Goal: Task Accomplishment & Management: Use online tool/utility

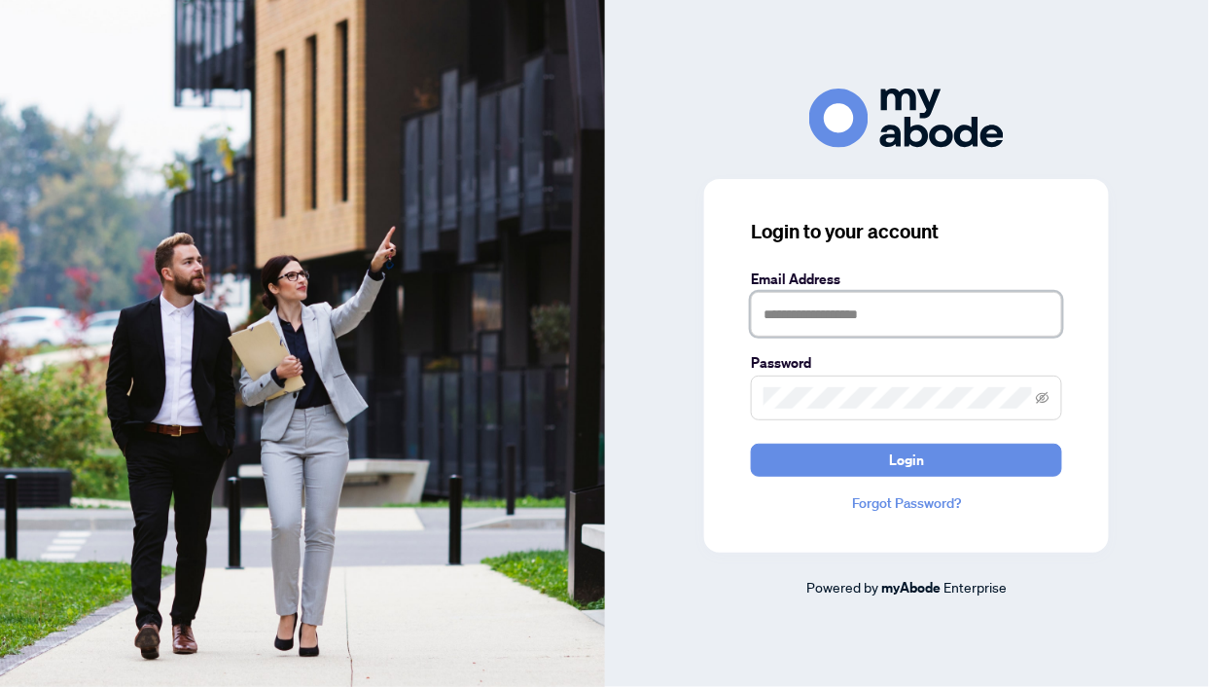
click at [863, 316] on input "text" at bounding box center [906, 314] width 311 height 45
type input "**********"
drag, startPoint x: 796, startPoint y: 408, endPoint x: 790, endPoint y: 417, distance: 11.1
click at [794, 410] on span at bounding box center [906, 397] width 311 height 45
click at [751, 443] on button "Login" at bounding box center [906, 459] width 311 height 33
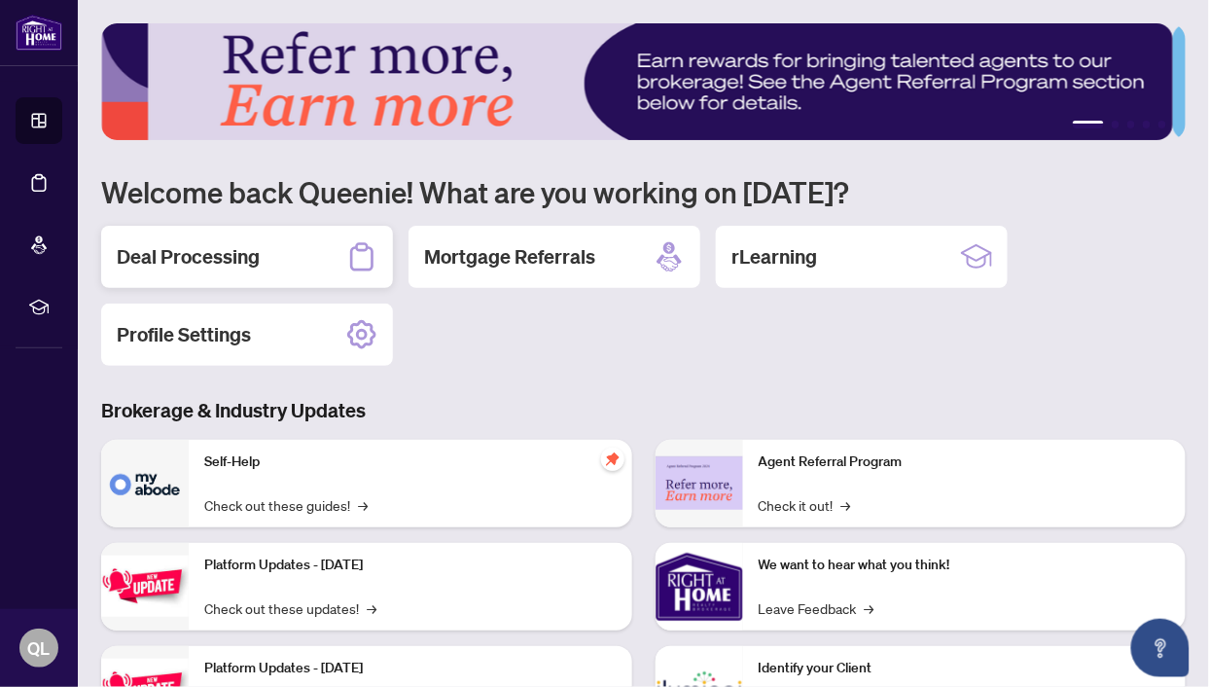
click at [247, 262] on h2 "Deal Processing" at bounding box center [188, 256] width 143 height 27
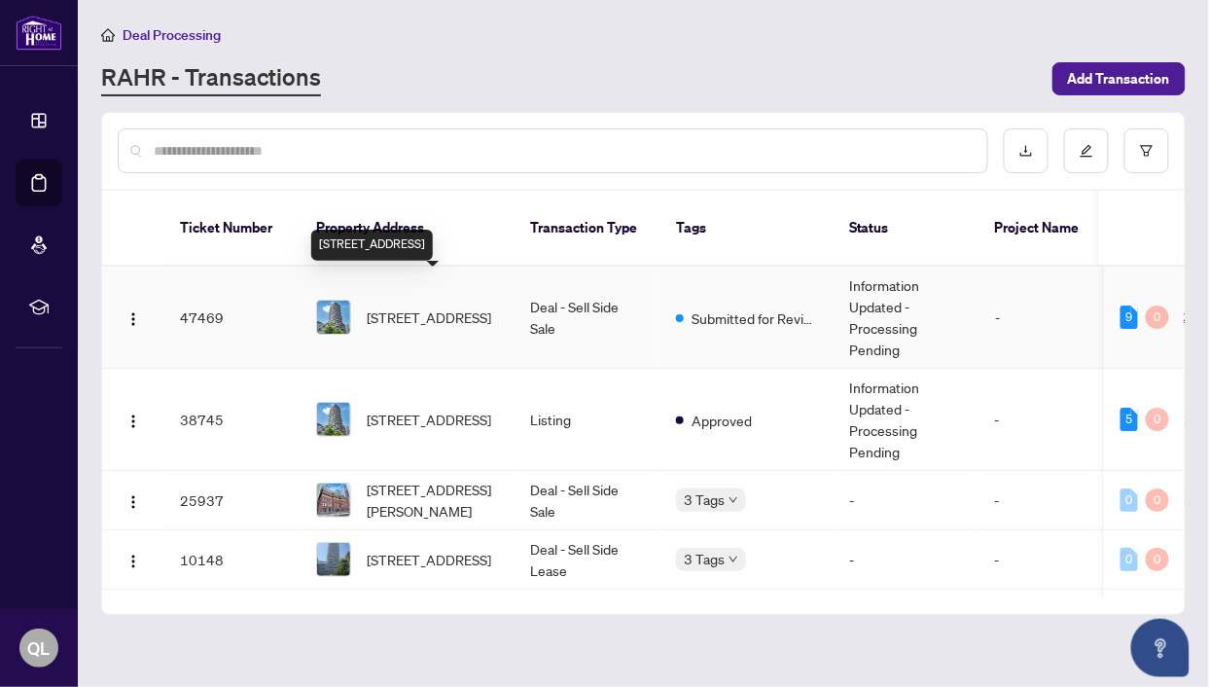
click at [456, 306] on span "[STREET_ADDRESS]" at bounding box center [429, 316] width 124 height 21
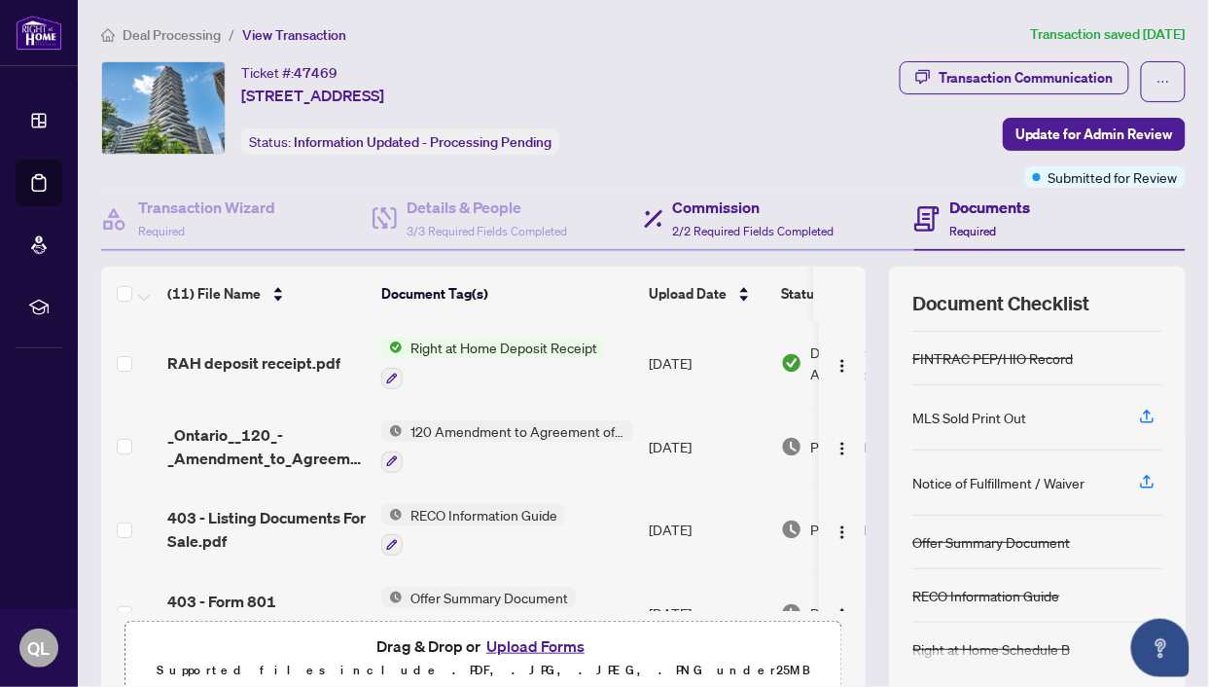
scroll to position [155, 0]
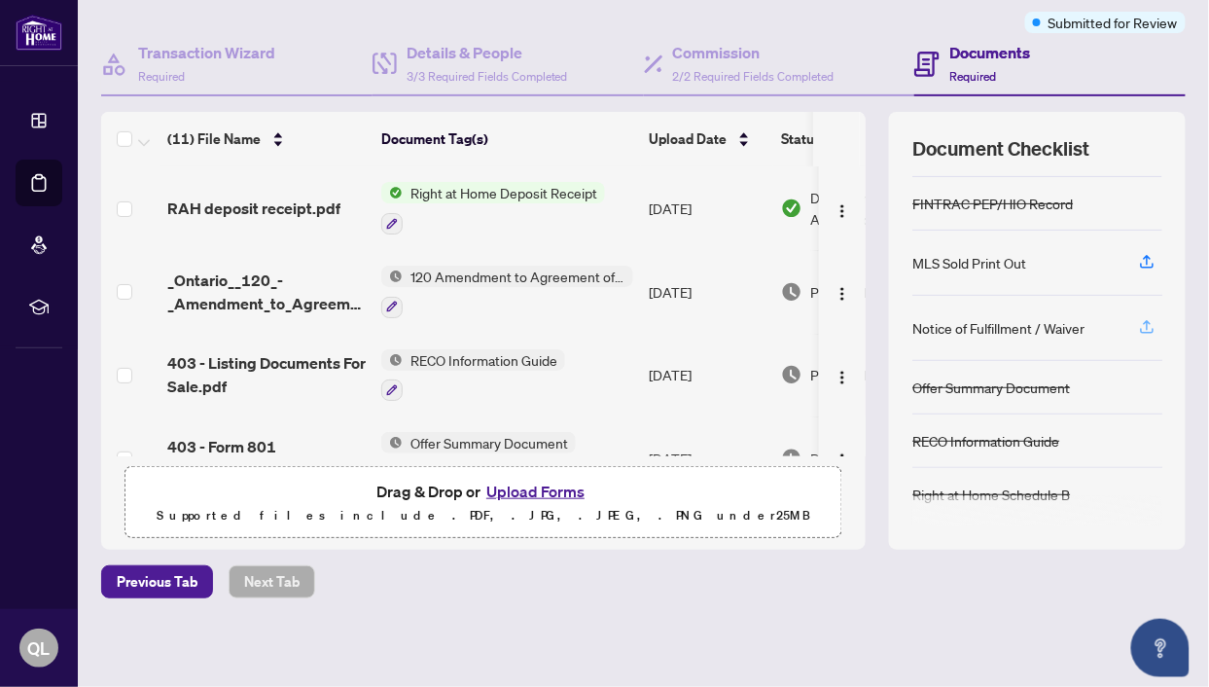
click at [1138, 319] on icon "button" at bounding box center [1147, 327] width 18 height 18
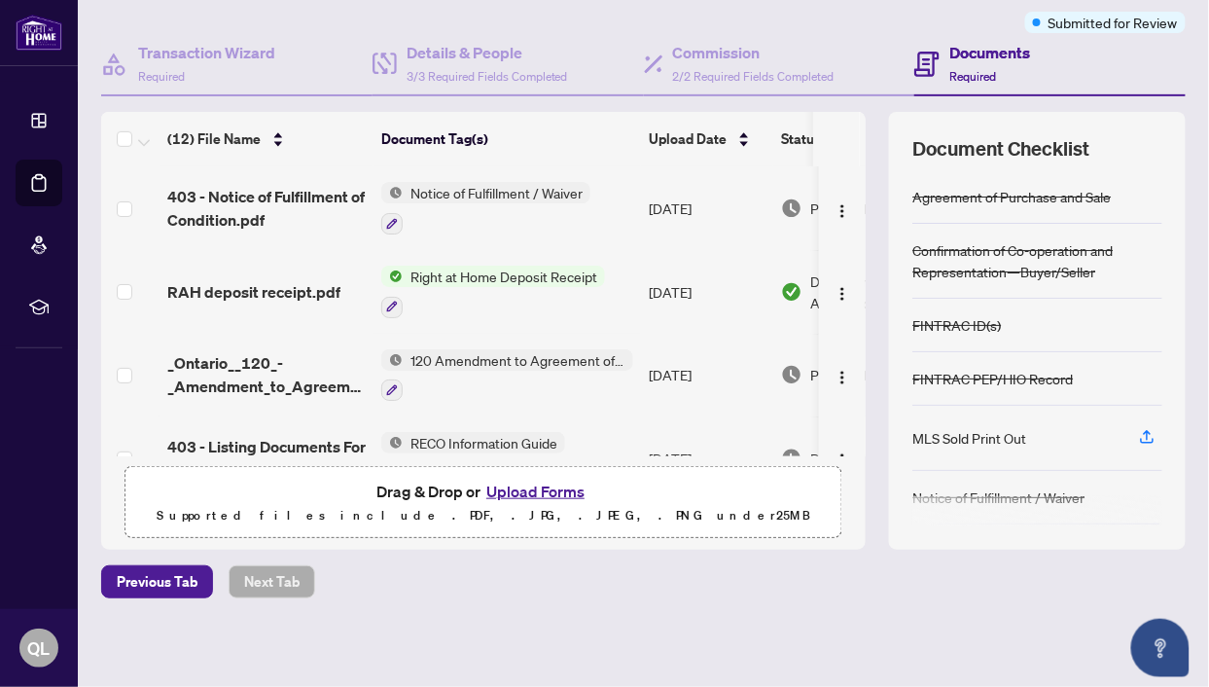
scroll to position [0, 0]
